Goal: Task Accomplishment & Management: Manage account settings

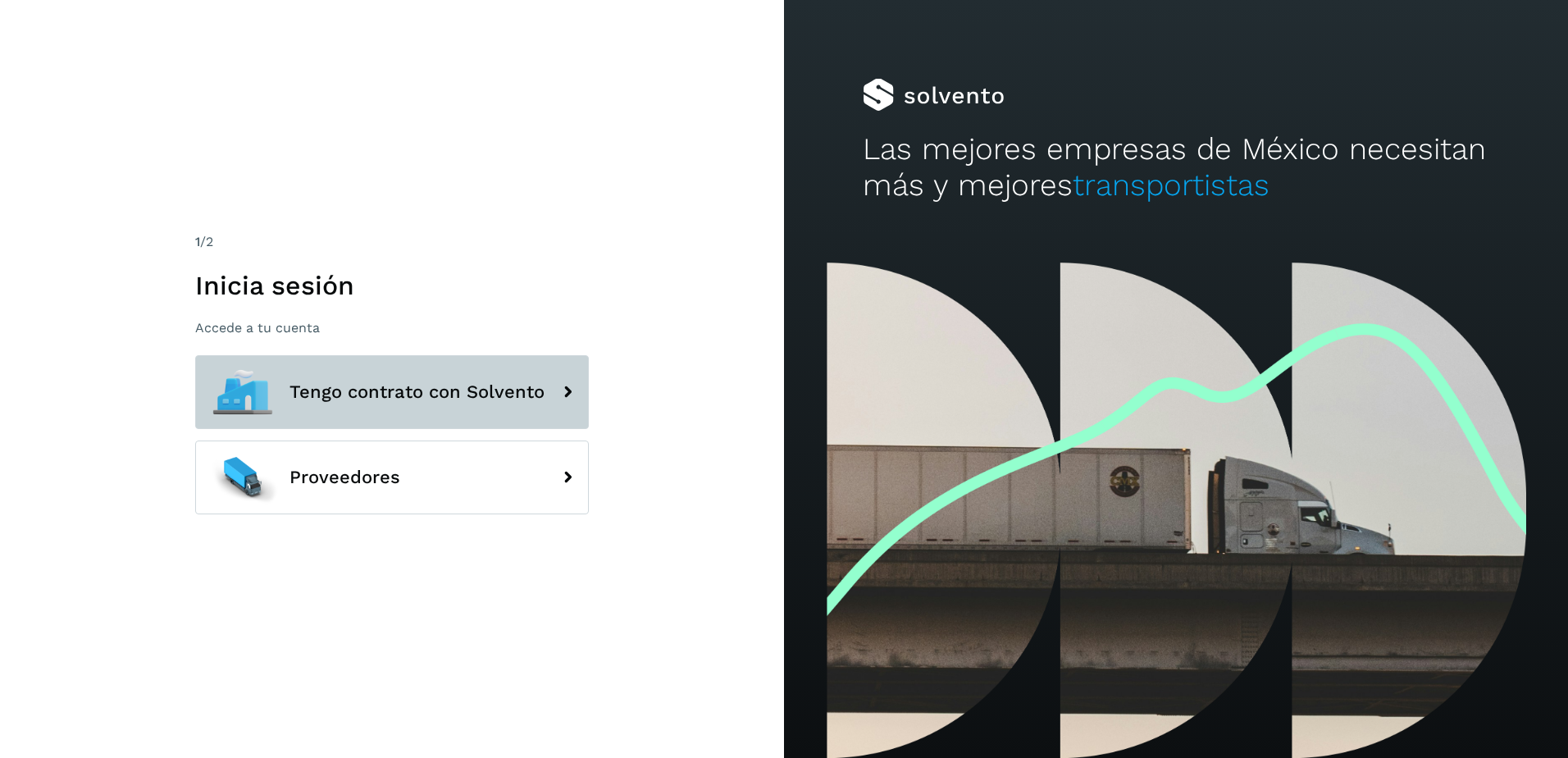
click at [370, 405] on button "Tengo contrato con Solvento" at bounding box center [392, 391] width 394 height 74
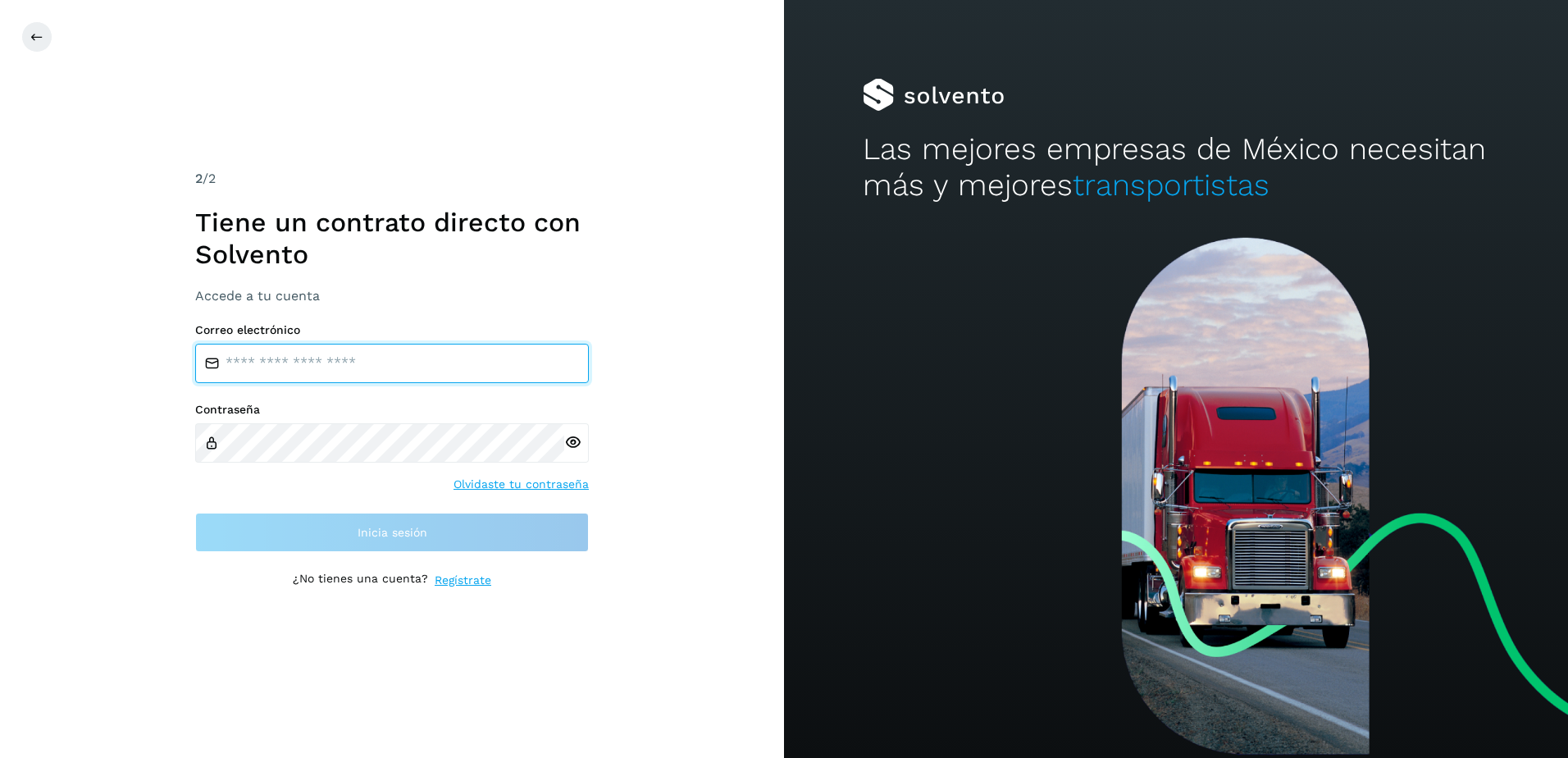
type input "**********"
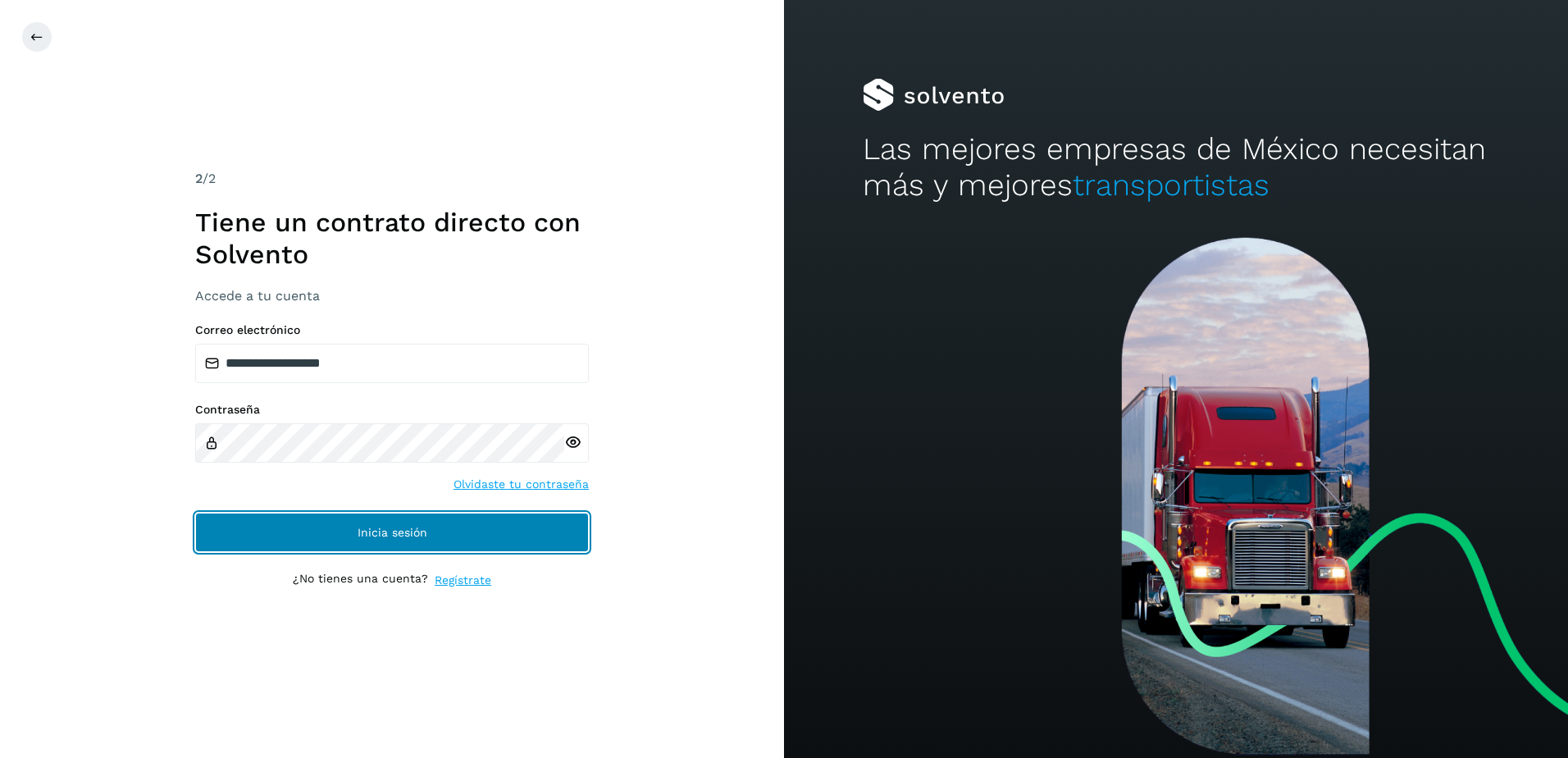
click at [400, 539] on button "Inicia sesión" at bounding box center [392, 533] width 394 height 39
click at [384, 530] on span "Inicia sesión" at bounding box center [392, 533] width 70 height 12
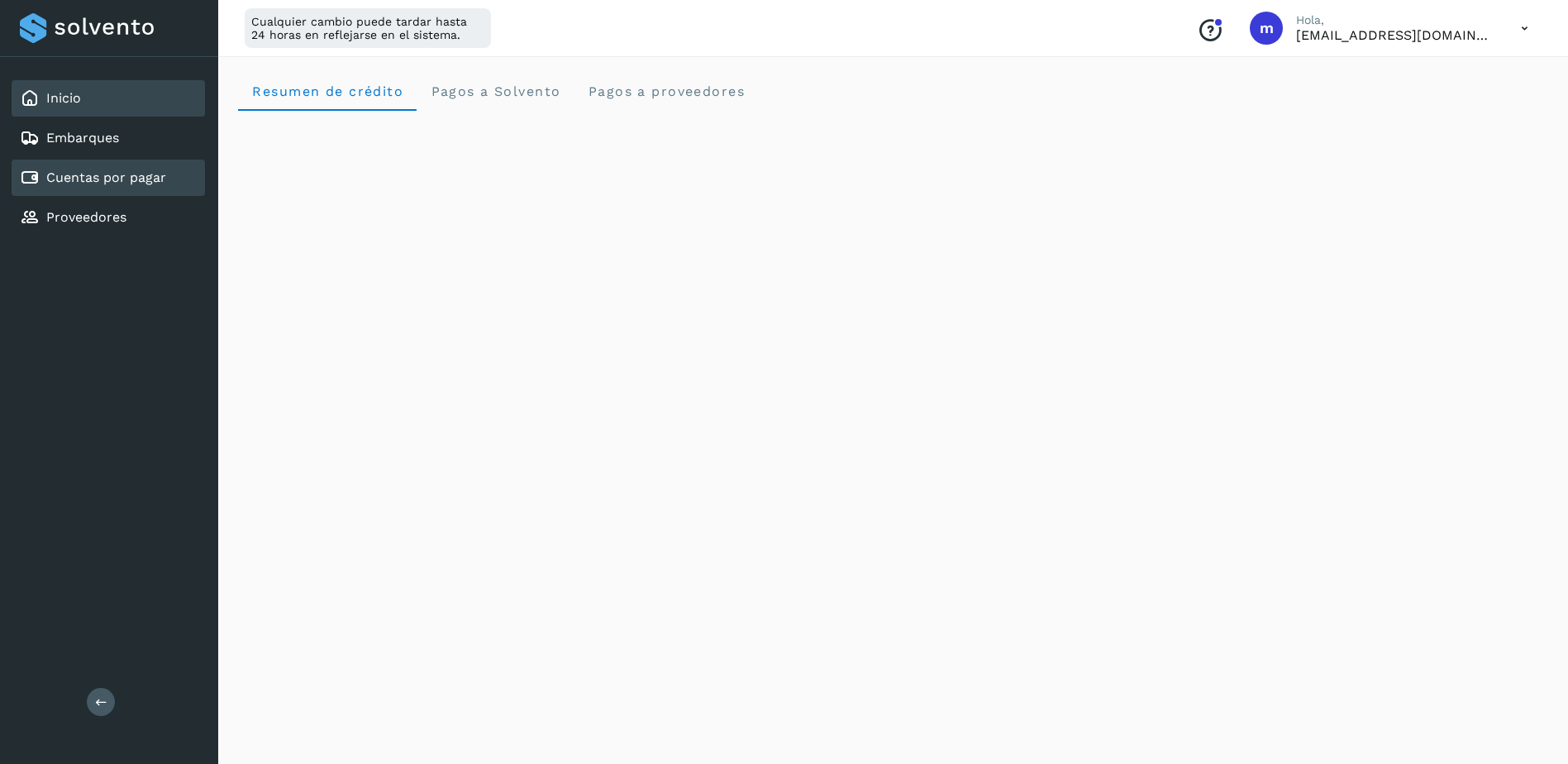
click at [90, 176] on link "Cuentas por pagar" at bounding box center [106, 177] width 120 height 15
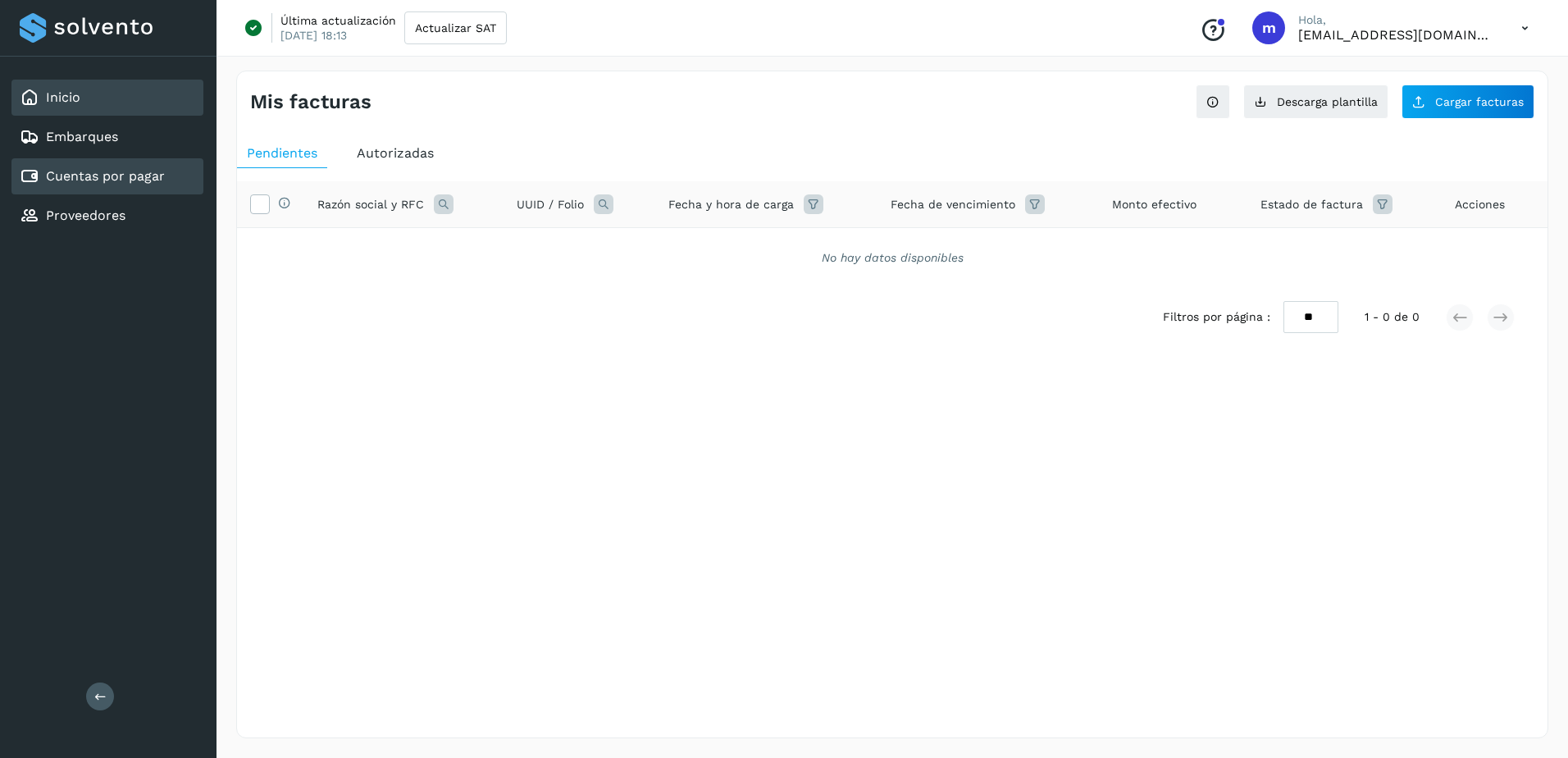
click at [67, 95] on link "Inicio" at bounding box center [63, 97] width 35 height 15
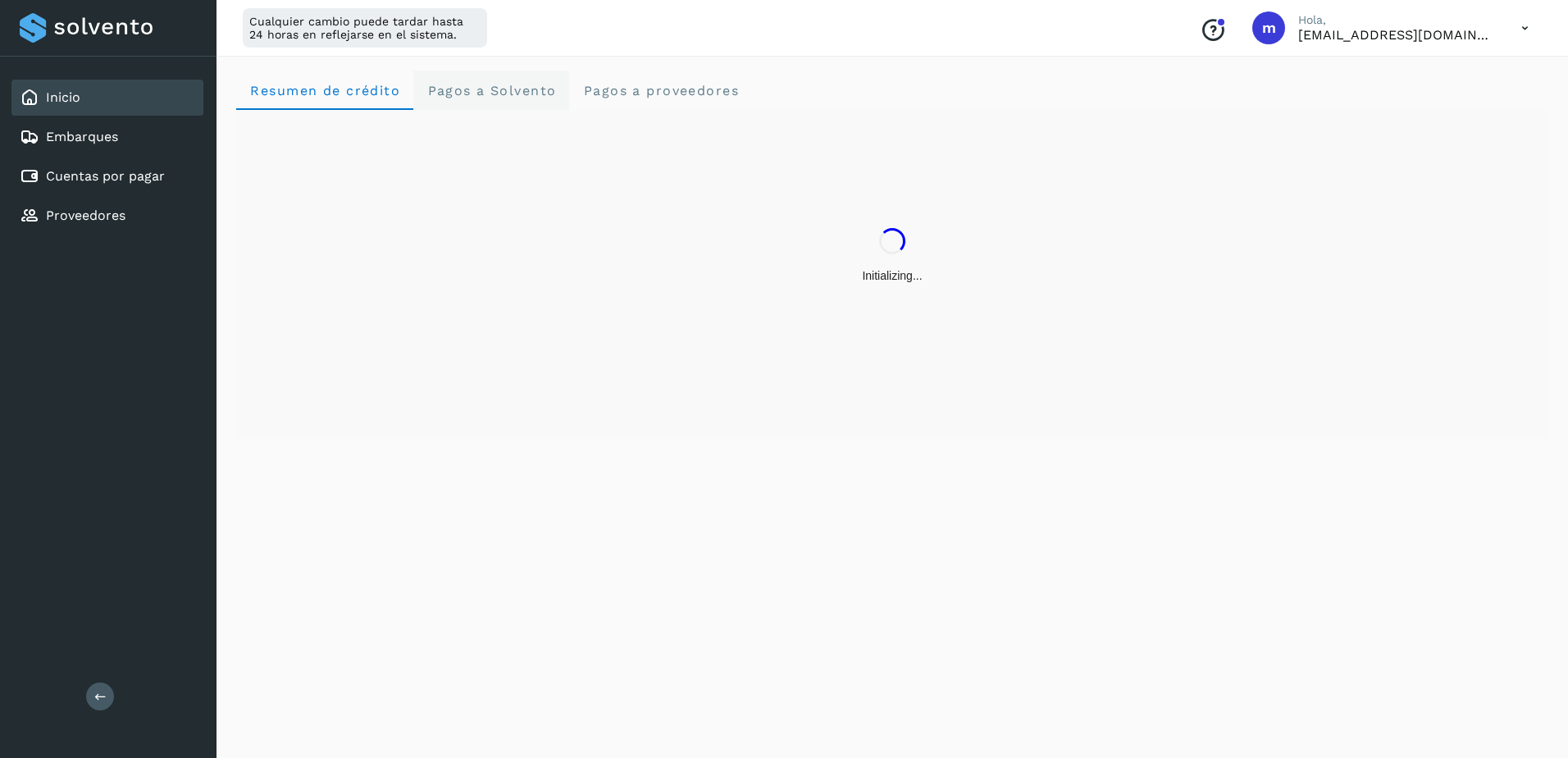
click at [485, 93] on span "Pagos a Solvento" at bounding box center [491, 90] width 129 height 15
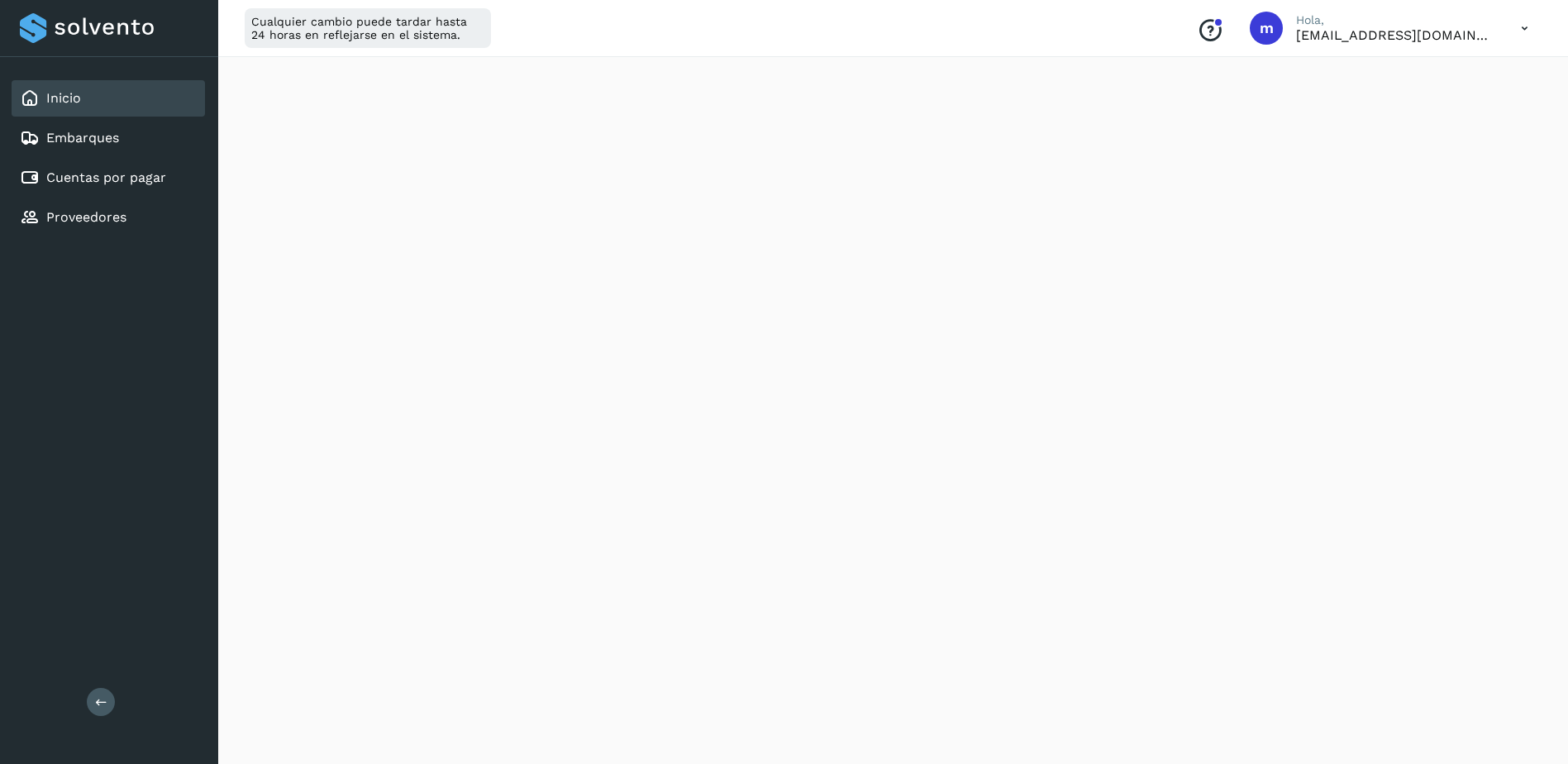
scroll to position [249, 0]
